Goal: Task Accomplishment & Management: Manage account settings

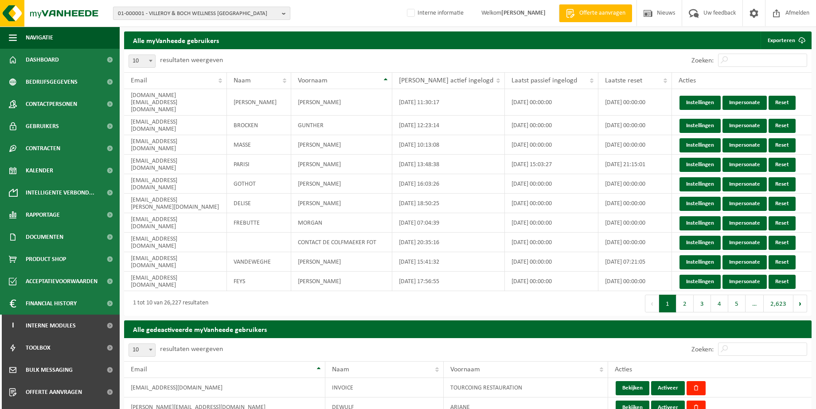
click at [282, 12] on b "button" at bounding box center [286, 13] width 8 height 12
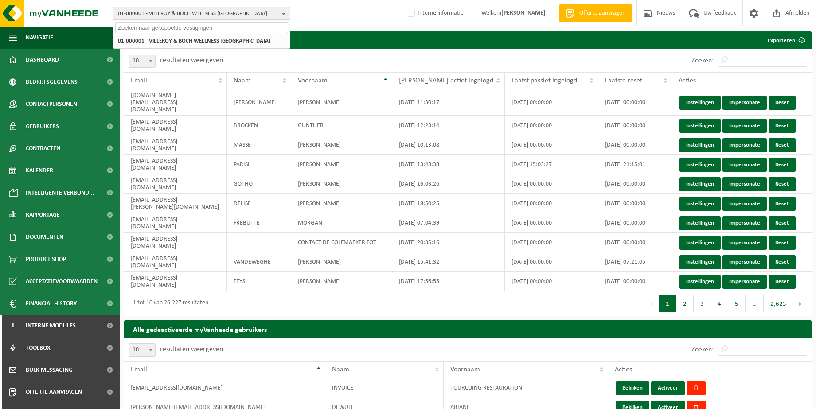
click at [232, 27] on input "text" at bounding box center [201, 27] width 173 height 11
paste input "10-780866"
type input "10-780866"
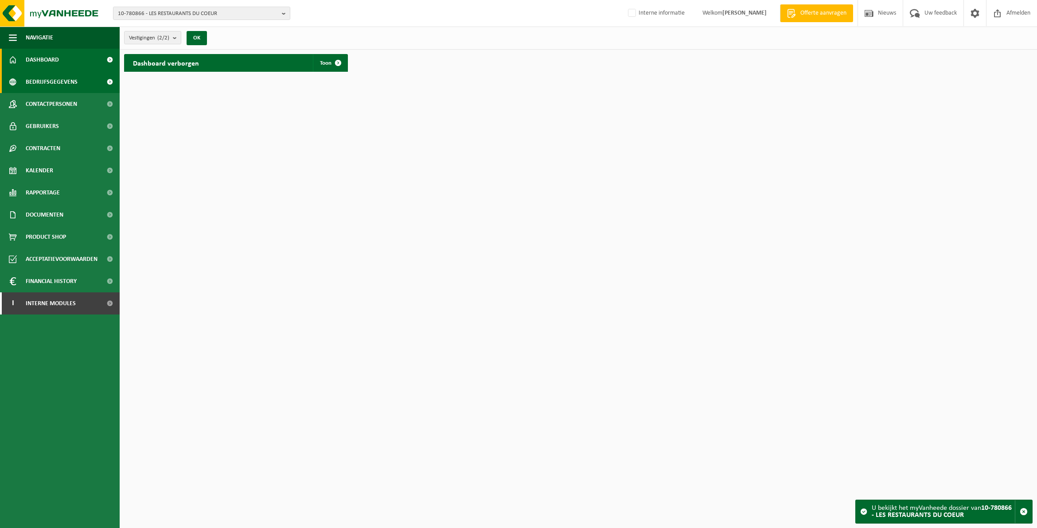
click at [44, 83] on span "Bedrijfsgegevens" at bounding box center [52, 82] width 52 height 22
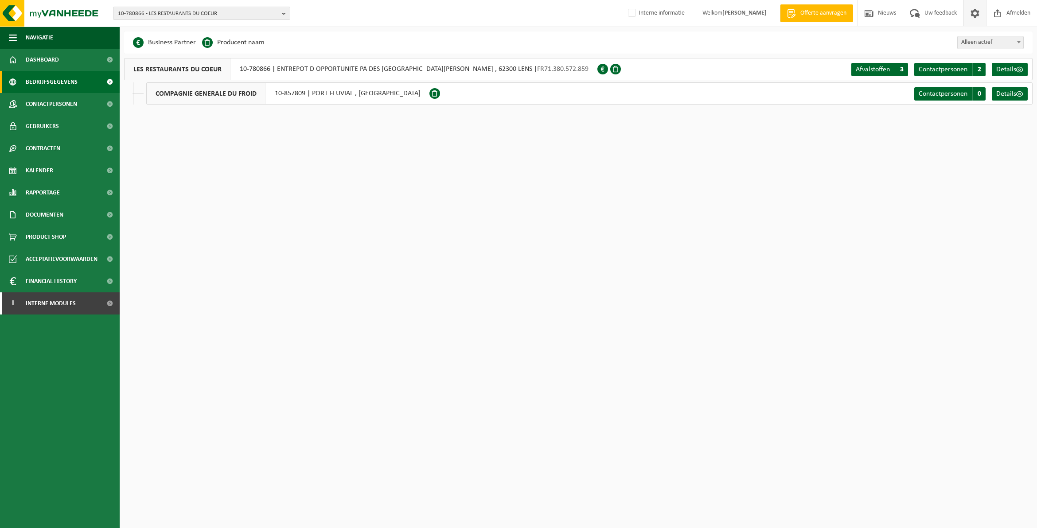
click at [975, 13] on span at bounding box center [974, 13] width 13 height 26
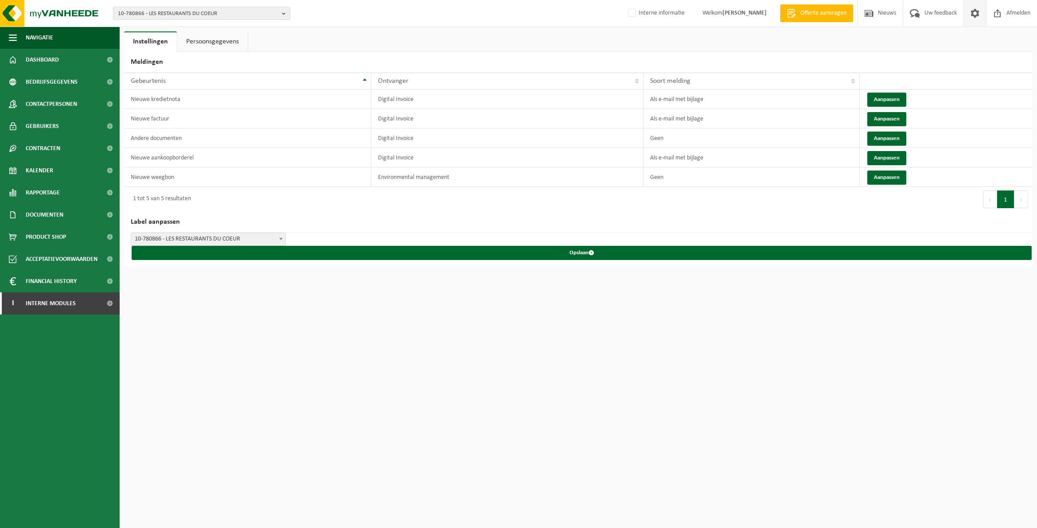
click at [202, 41] on link "Persoonsgegevens" at bounding box center [212, 41] width 70 height 20
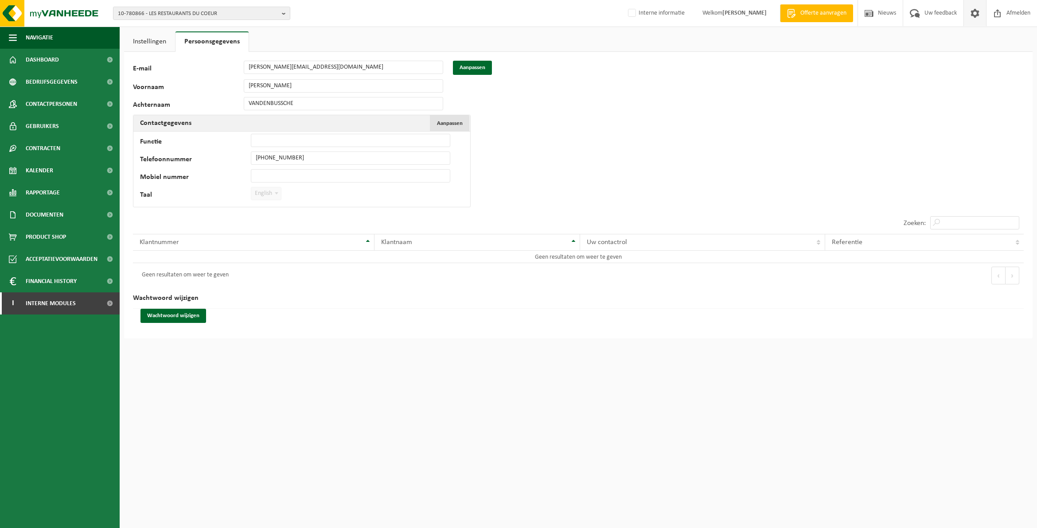
click at [455, 118] on button "Aanpassen Annuleren" at bounding box center [449, 123] width 39 height 16
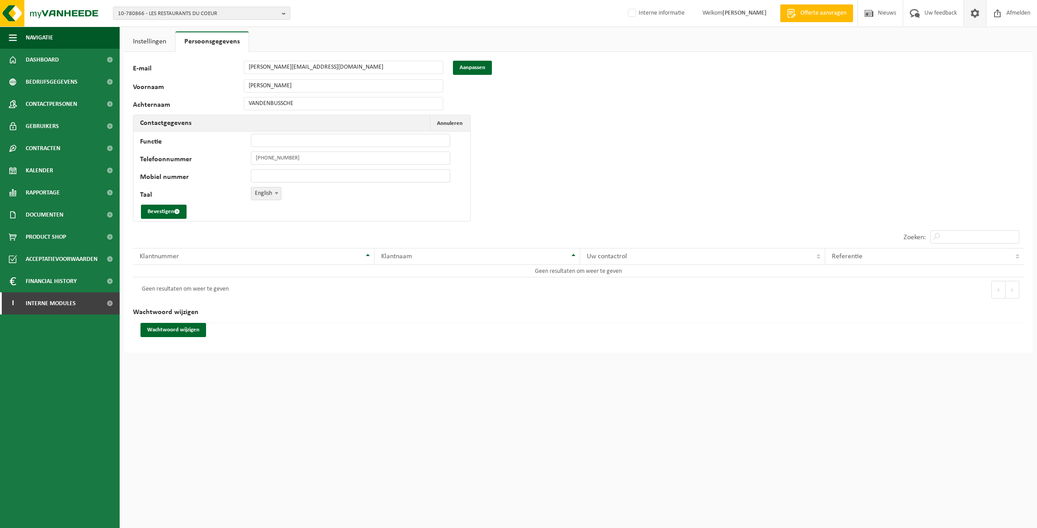
click at [277, 195] on span at bounding box center [276, 193] width 9 height 12
select select "1"
click at [160, 207] on button "Bevestigen" at bounding box center [164, 212] width 46 height 14
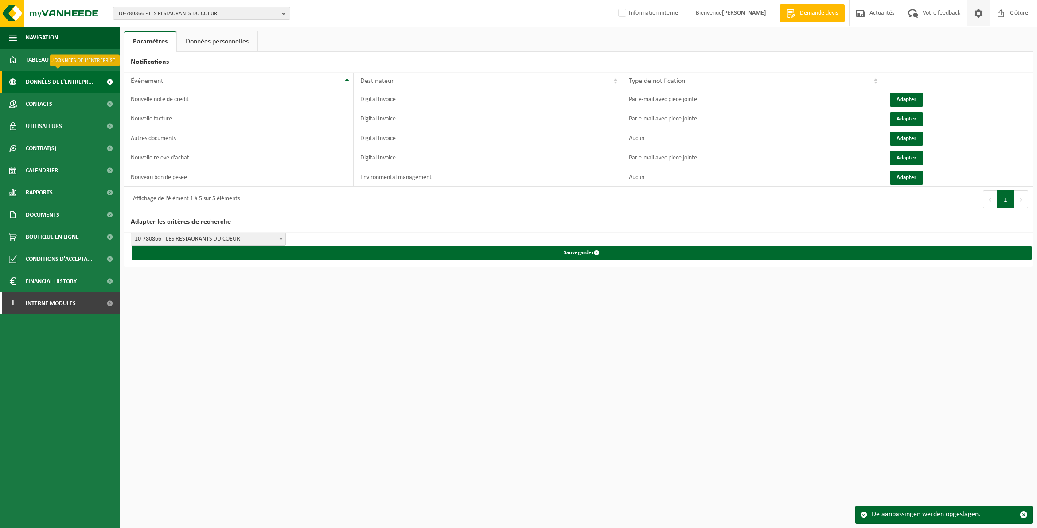
click at [57, 79] on span "Données de l'entrepr..." at bounding box center [60, 82] width 68 height 22
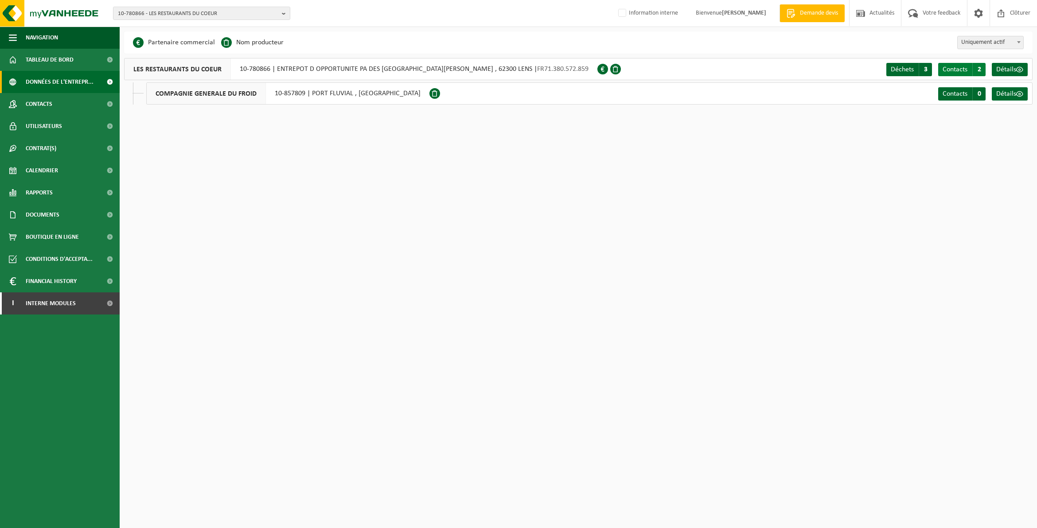
click at [959, 66] on span "Contacts" at bounding box center [955, 69] width 25 height 7
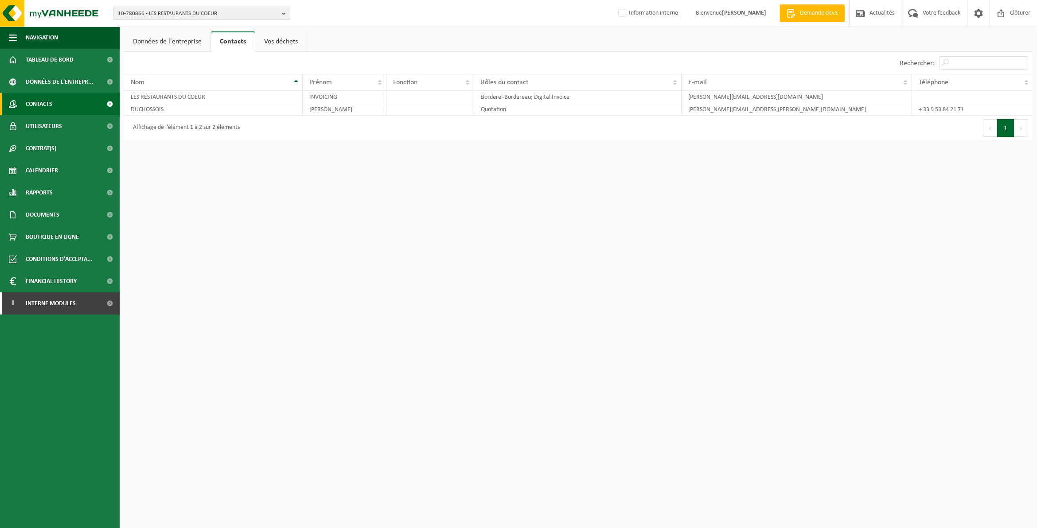
click at [45, 103] on span "Contacts" at bounding box center [39, 104] width 27 height 22
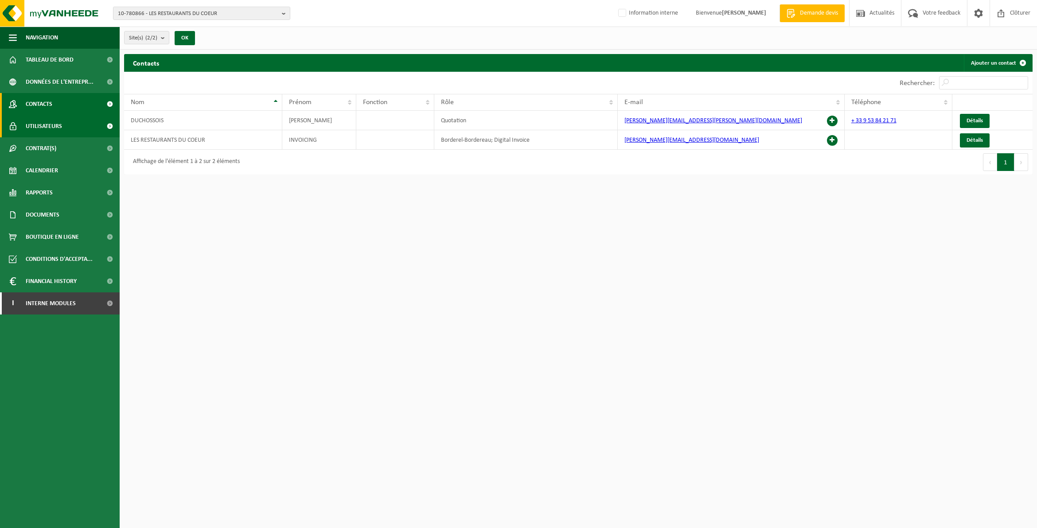
click at [37, 122] on span "Utilisateurs" at bounding box center [44, 126] width 36 height 22
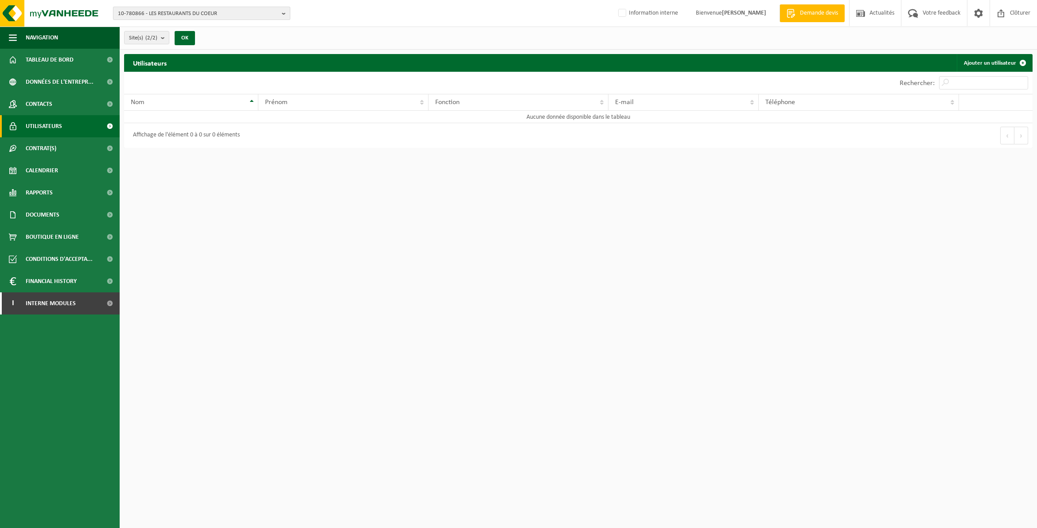
click at [280, 11] on button "10-780866 - LES RESTAURANTS DU COEUR" at bounding box center [201, 13] width 177 height 13
click at [211, 29] on input "text" at bounding box center [201, 27] width 173 height 11
paste input "10-797998"
type input "10-797998"
click at [189, 38] on li "10-797998 - ONTEX" at bounding box center [201, 40] width 173 height 11
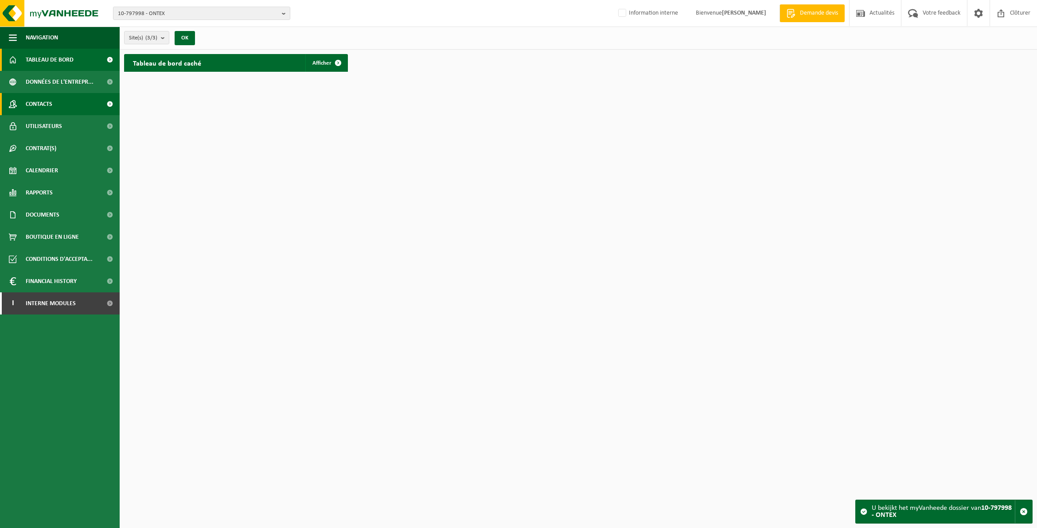
click at [46, 103] on span "Contacts" at bounding box center [39, 104] width 27 height 22
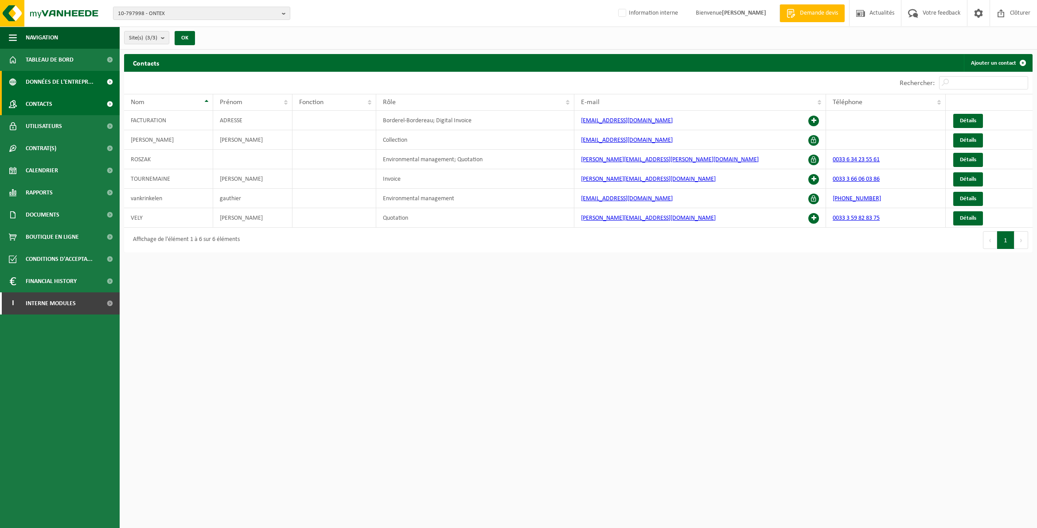
click at [50, 78] on span "Données de l'entrepr..." at bounding box center [60, 82] width 68 height 22
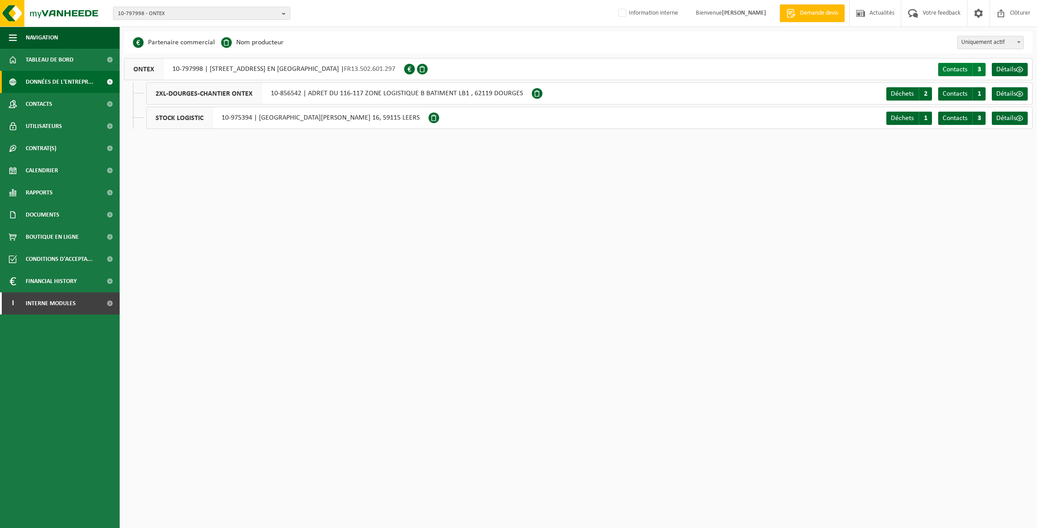
click at [954, 66] on span "Contacts" at bounding box center [955, 69] width 25 height 7
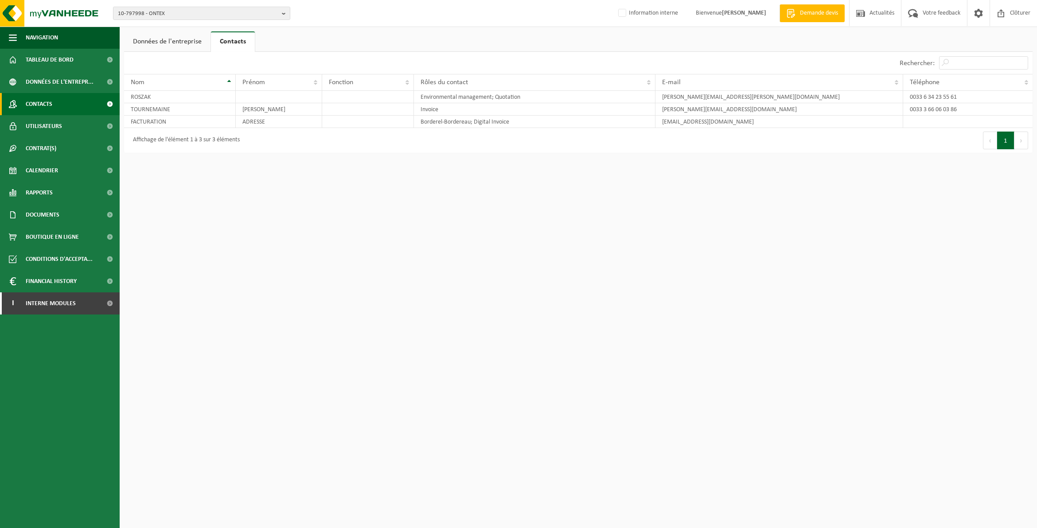
click at [35, 103] on span "Contacts" at bounding box center [39, 104] width 27 height 22
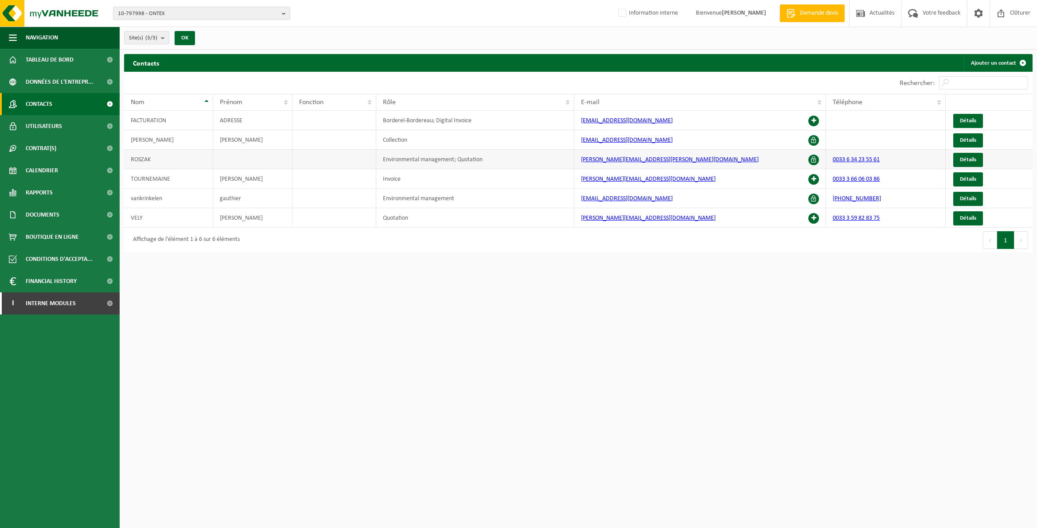
click at [814, 158] on span at bounding box center [813, 160] width 11 height 11
drag, startPoint x: 13, startPoint y: 119, endPoint x: 18, endPoint y: 120, distance: 4.6
click at [13, 120] on span at bounding box center [13, 126] width 8 height 22
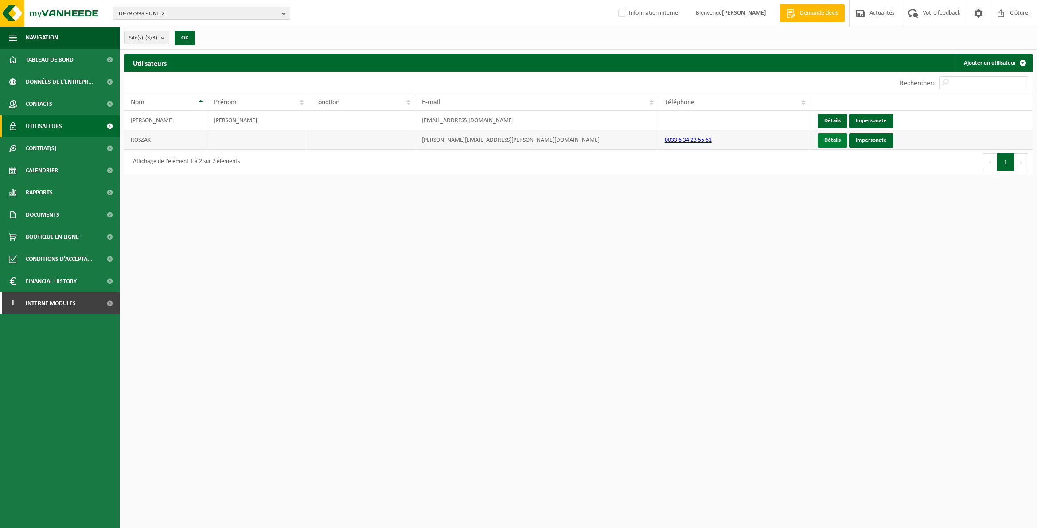
click at [834, 137] on link "Détails" at bounding box center [833, 140] width 30 height 14
click at [70, 78] on span "Données de l'entrepr..." at bounding box center [60, 82] width 68 height 22
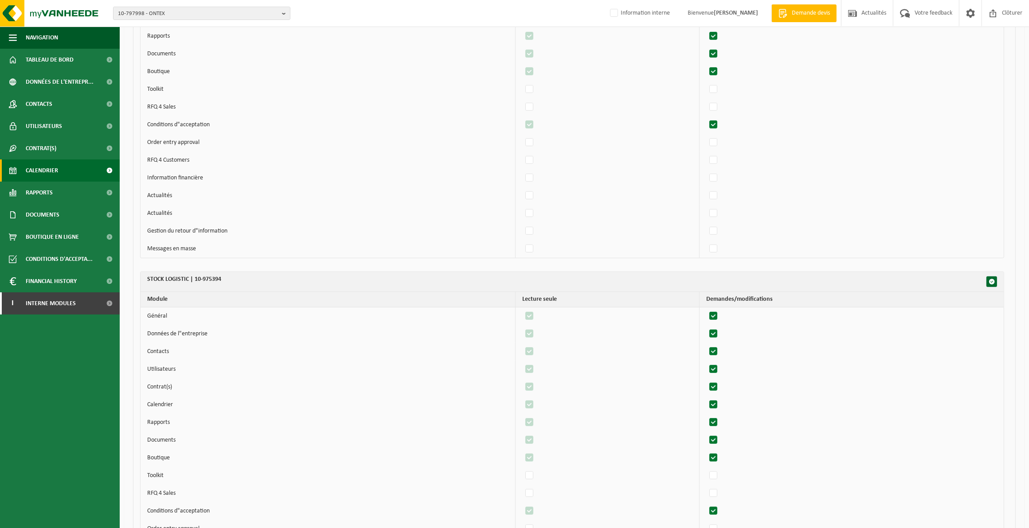
scroll to position [574, 0]
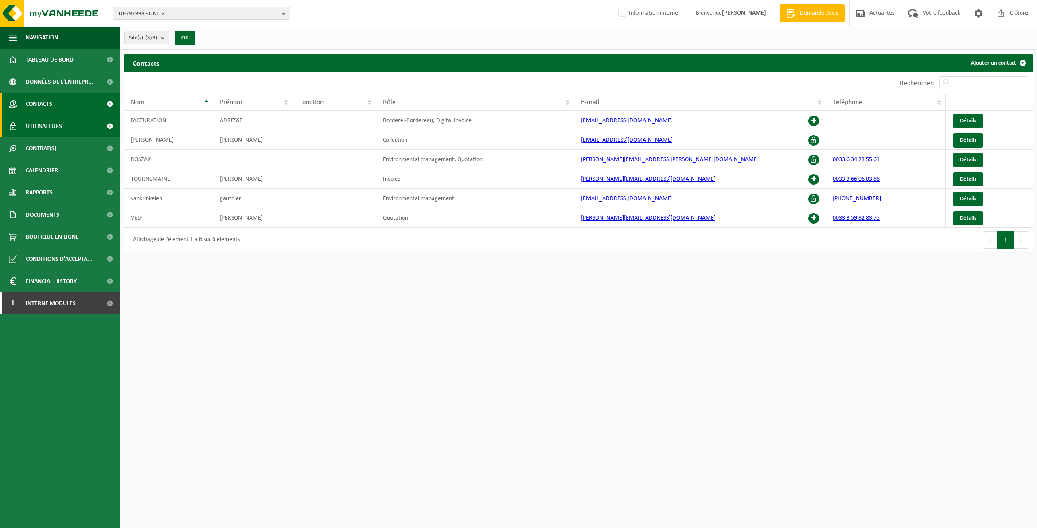
click at [63, 125] on link "Utilisateurs" at bounding box center [60, 126] width 120 height 22
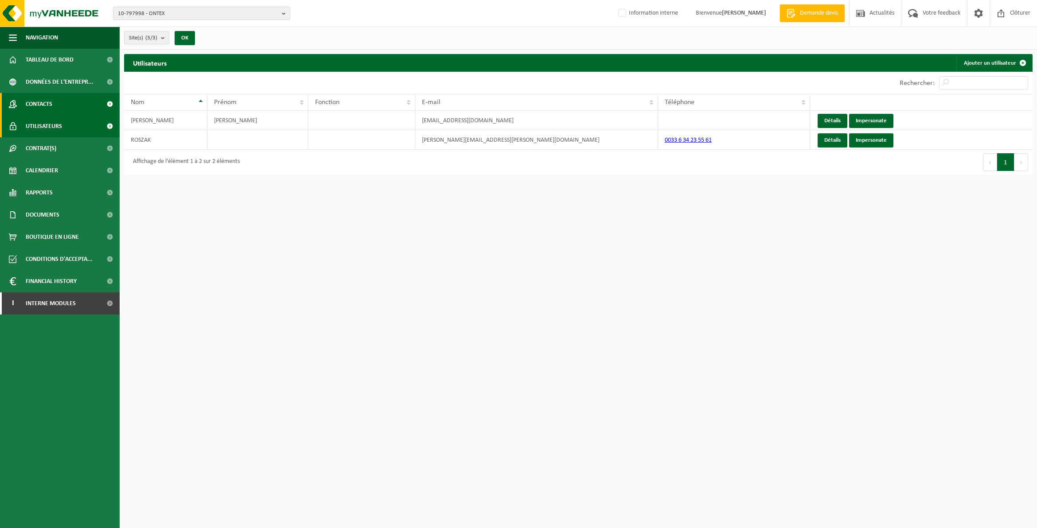
click at [69, 104] on link "Contacts" at bounding box center [60, 104] width 120 height 22
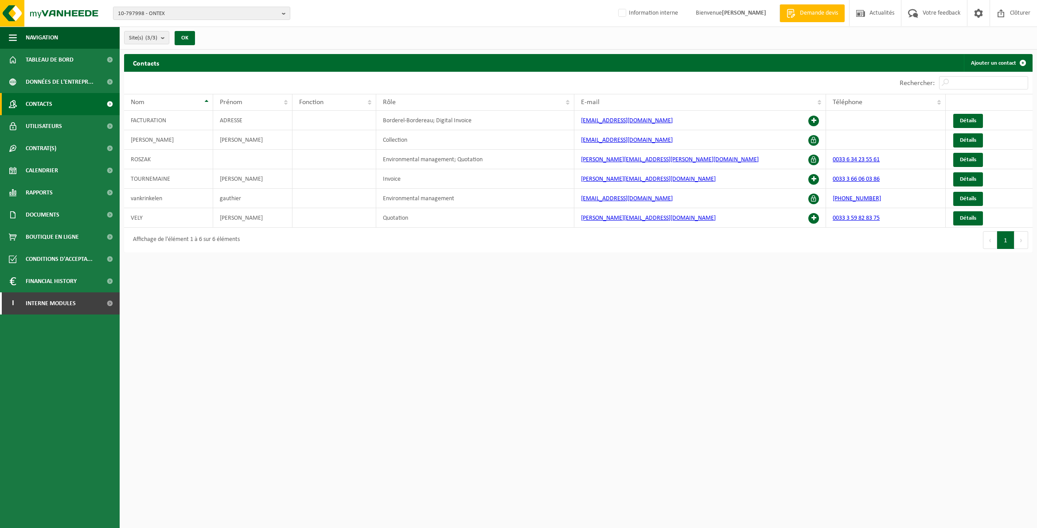
click at [51, 99] on span "Contacts" at bounding box center [39, 104] width 27 height 22
click at [50, 125] on span "Utilisateurs" at bounding box center [44, 126] width 36 height 22
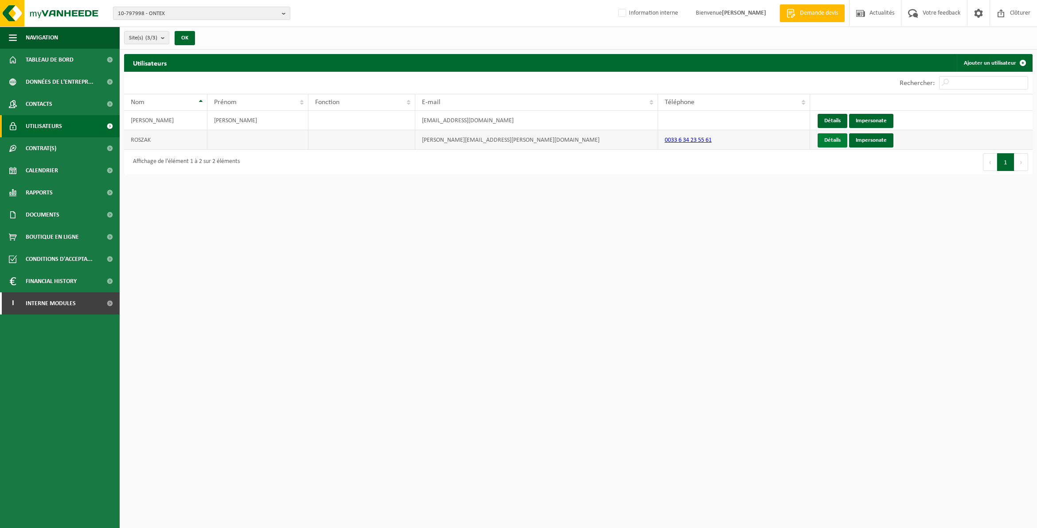
click at [831, 142] on link "Détails" at bounding box center [833, 140] width 30 height 14
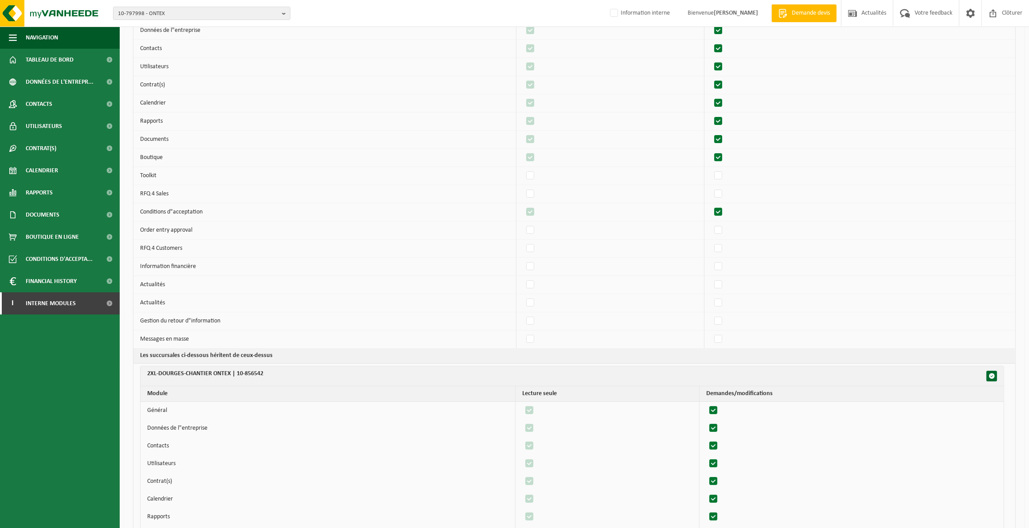
scroll to position [111, 0]
click at [56, 78] on span "Données de l'entrepr..." at bounding box center [60, 82] width 68 height 22
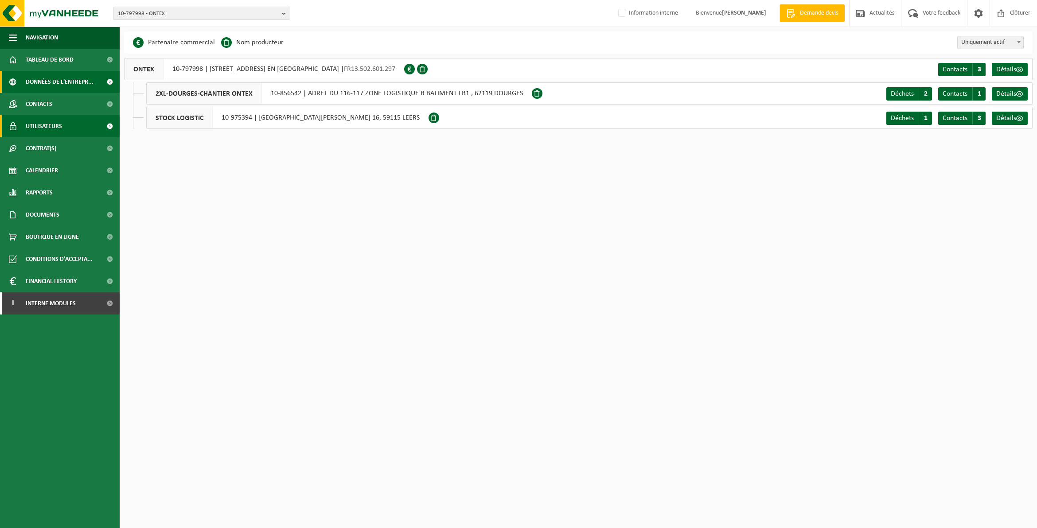
click at [42, 124] on span "Utilisateurs" at bounding box center [44, 126] width 36 height 22
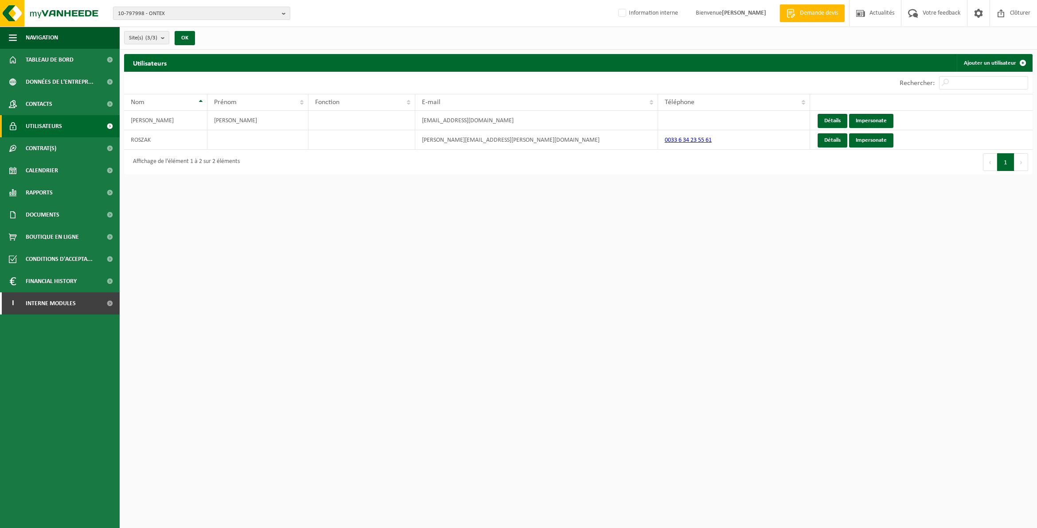
click at [47, 121] on span "Utilisateurs" at bounding box center [44, 126] width 36 height 22
click at [58, 102] on link "Contacts" at bounding box center [60, 104] width 120 height 22
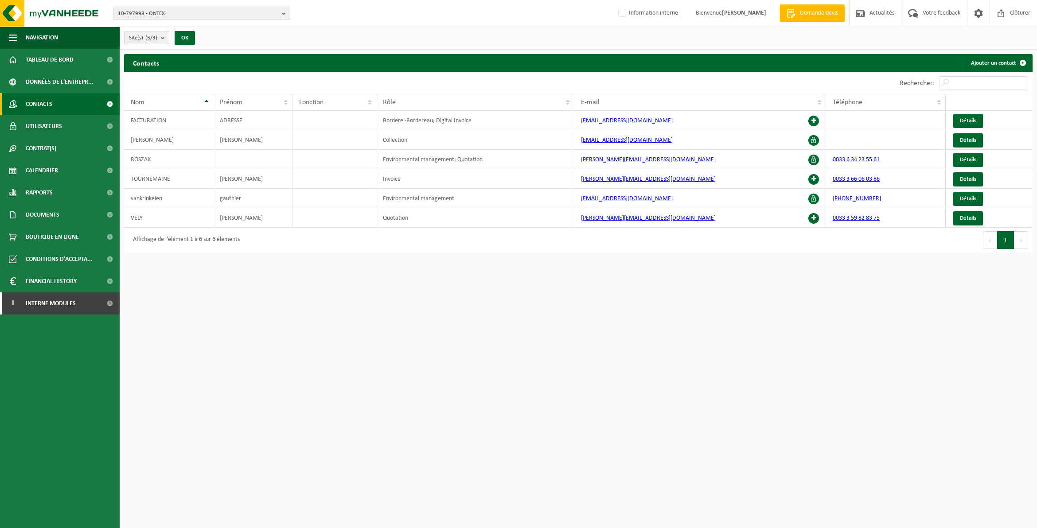
click at [603, 353] on html "10-797998 - ONTEX 10-797998 - ONTEX 10-856542 - 2XL-DOURGES-CHANTIER ONTEX 10-9…" at bounding box center [518, 264] width 1037 height 528
